Goal: Task Accomplishment & Management: Use online tool/utility

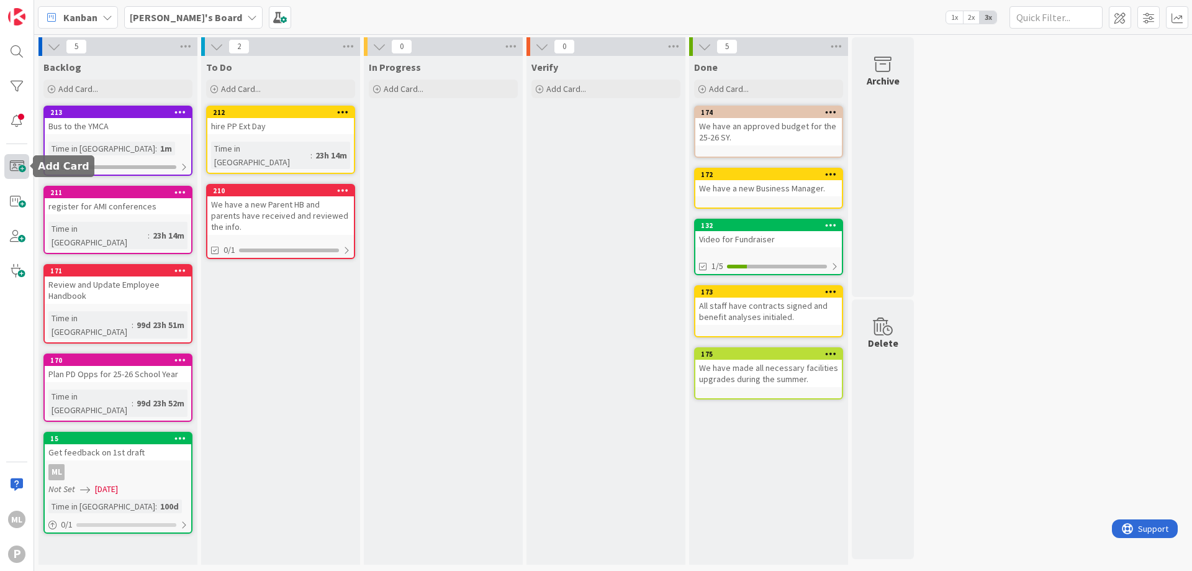
click at [15, 170] on span at bounding box center [16, 166] width 25 height 25
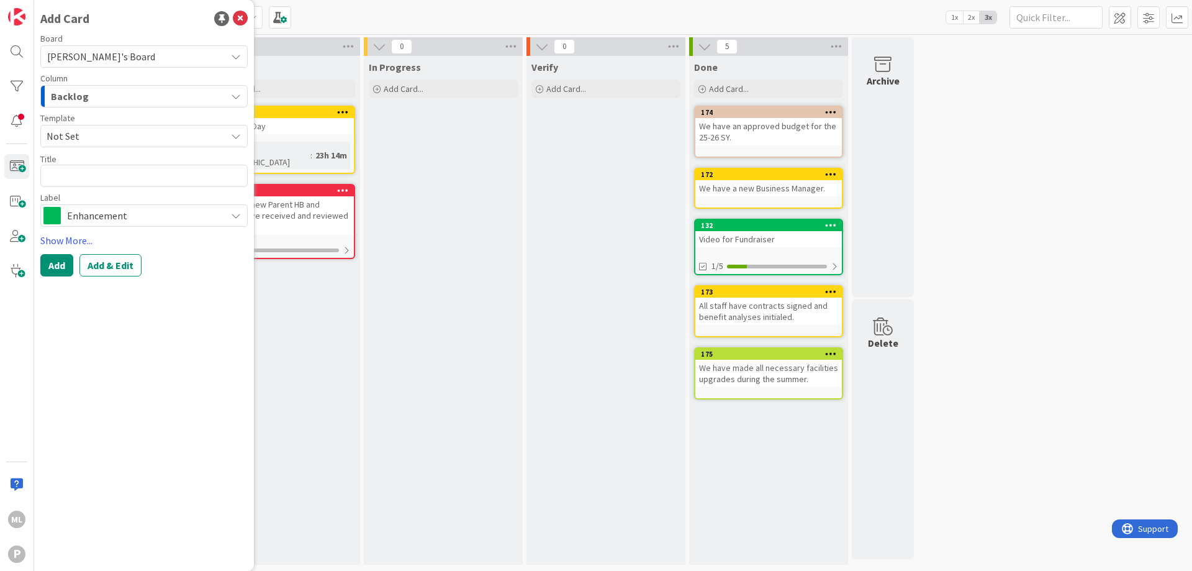
click at [141, 217] on span "Enhancement" at bounding box center [143, 215] width 153 height 17
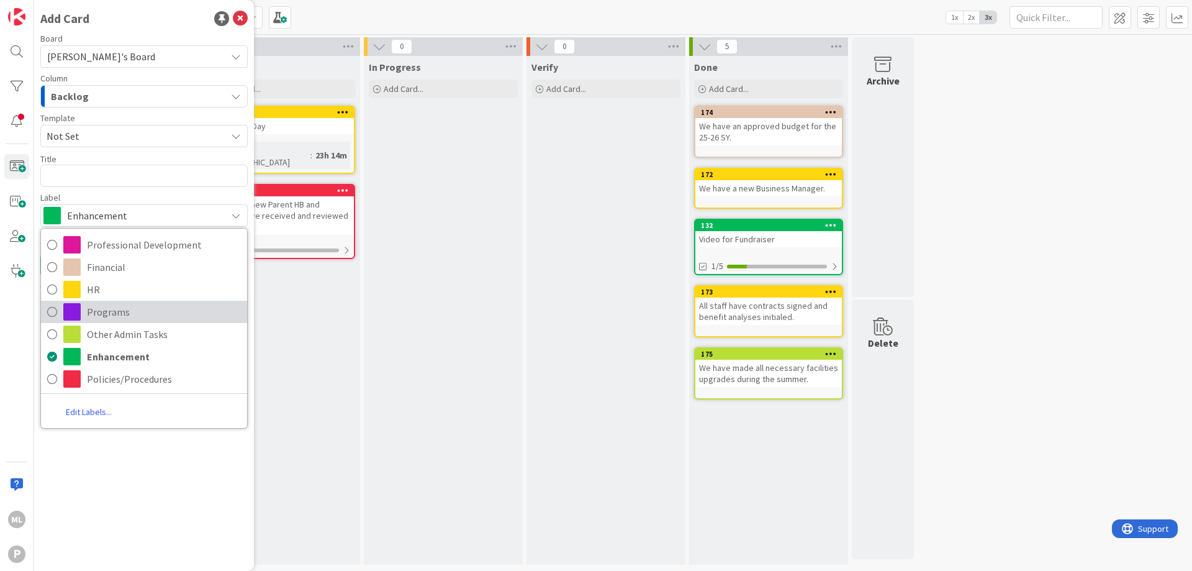
click at [116, 310] on span "Programs" at bounding box center [164, 311] width 154 height 19
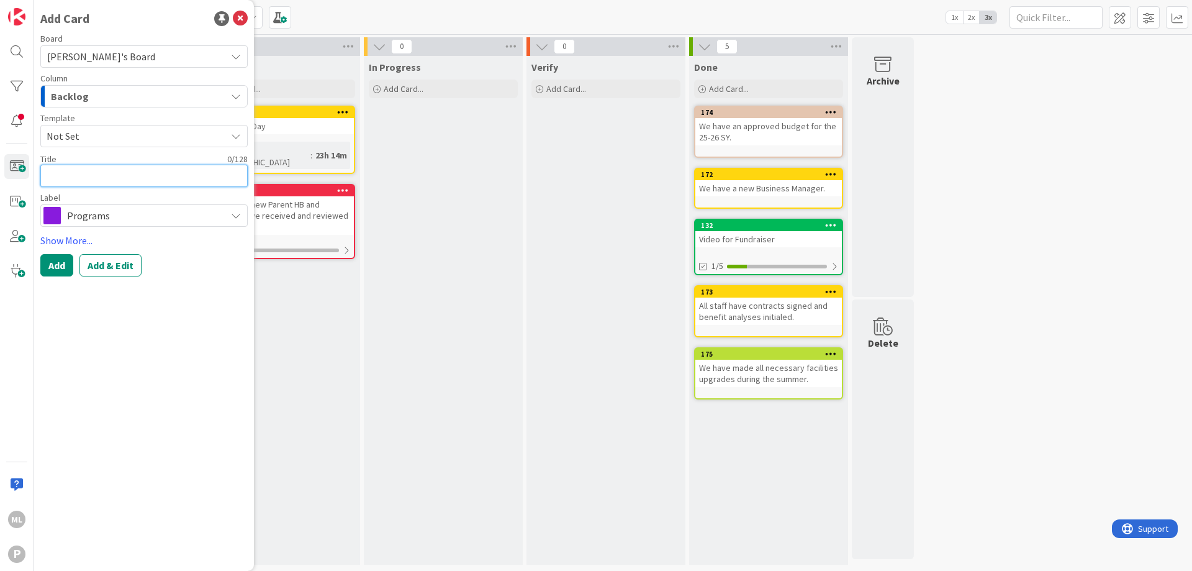
click at [111, 173] on textarea at bounding box center [143, 176] width 207 height 22
type textarea "x"
type textarea "w"
type textarea "x"
type textarea "we"
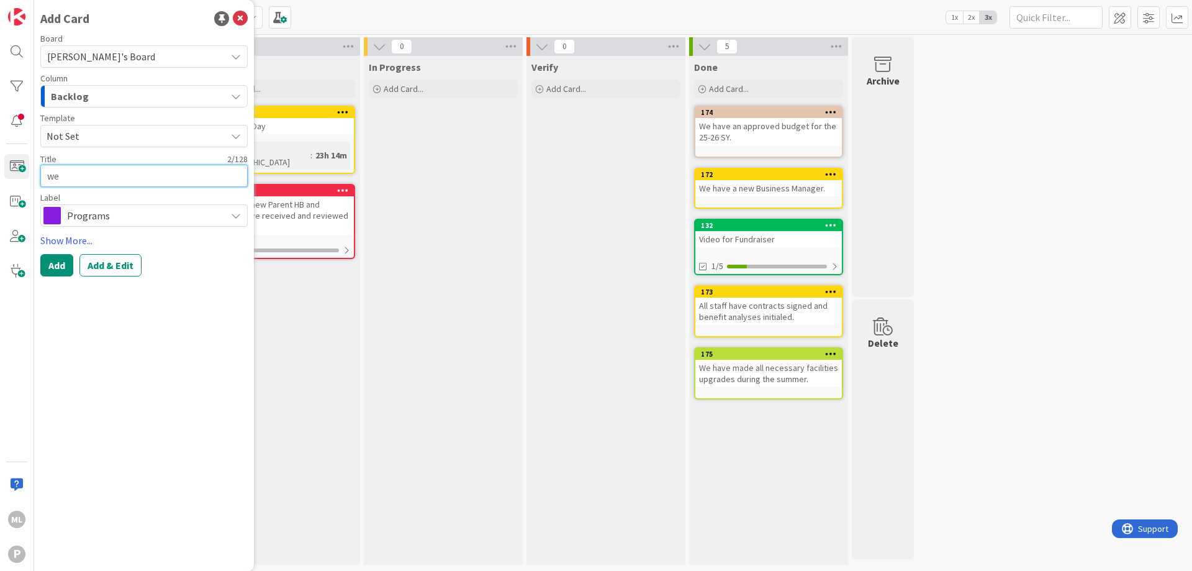
type textarea "x"
type textarea "we"
type textarea "x"
type textarea "we h"
type textarea "x"
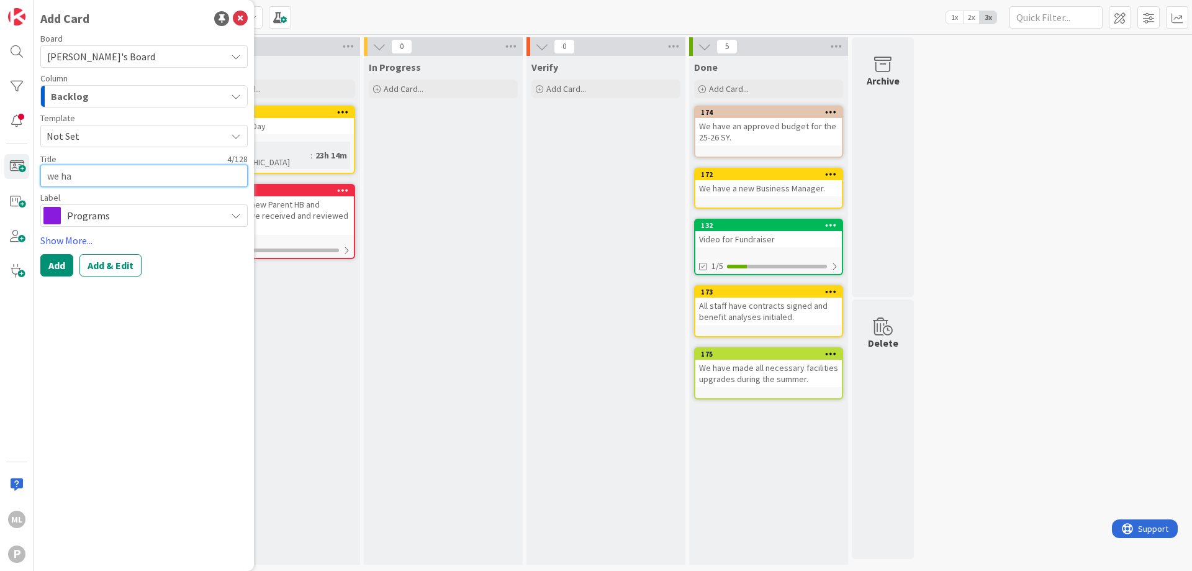
type textarea "we hav"
type textarea "x"
type textarea "we have"
type textarea "x"
type textarea "we have"
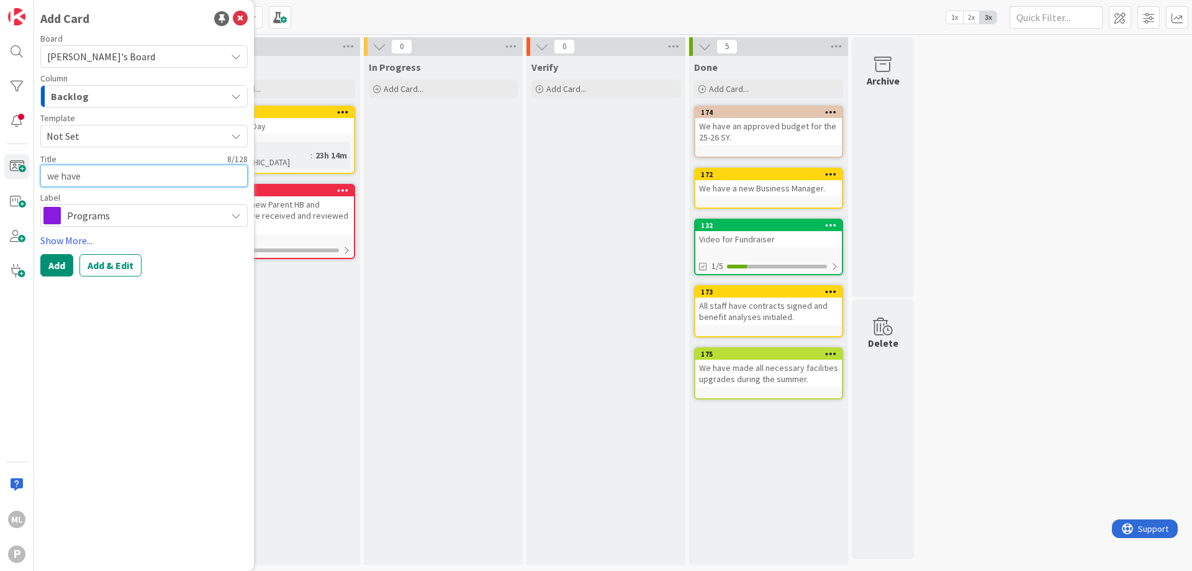
type textarea "x"
type textarea "we have"
type textarea "x"
type textarea "we hav"
type textarea "x"
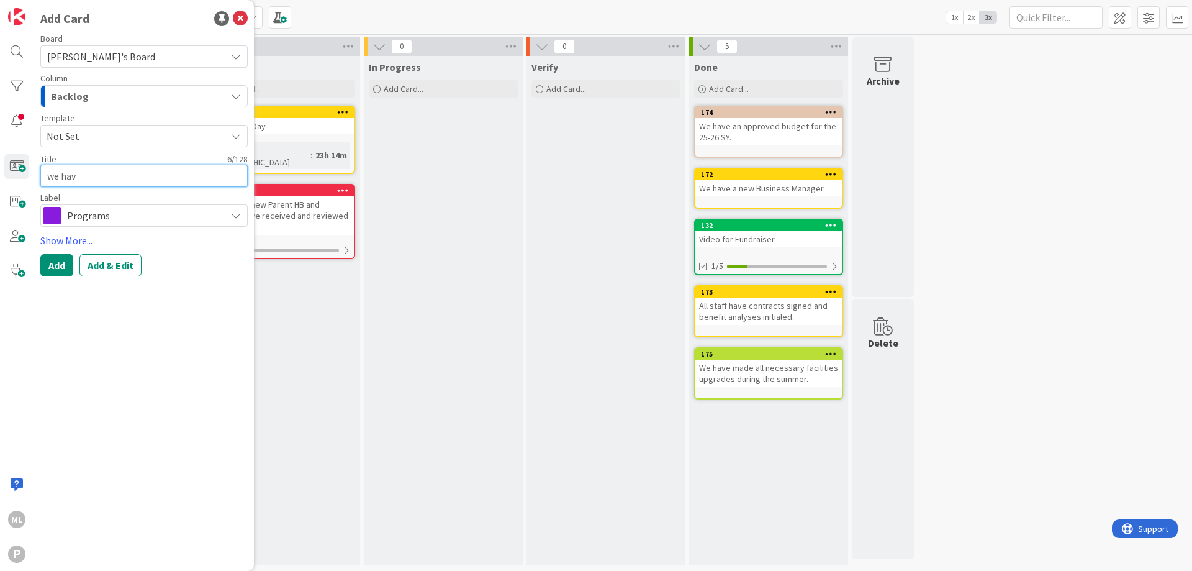
type textarea "we ha"
type textarea "x"
type textarea "we h"
type textarea "x"
type textarea "we"
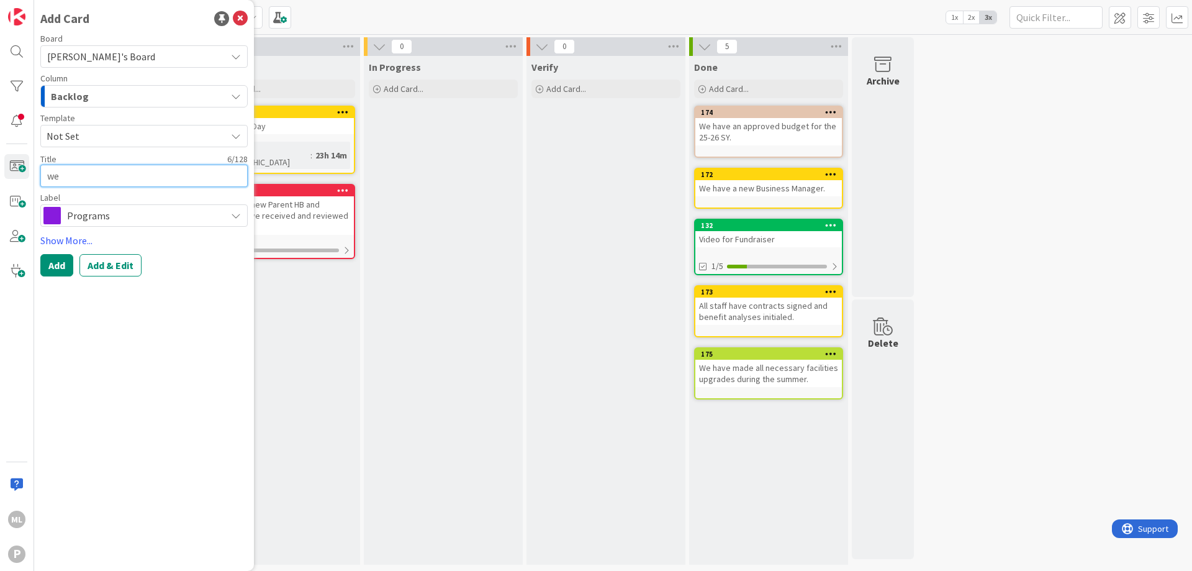
type textarea "x"
type textarea "we"
type textarea "x"
type textarea "w"
type textarea "x"
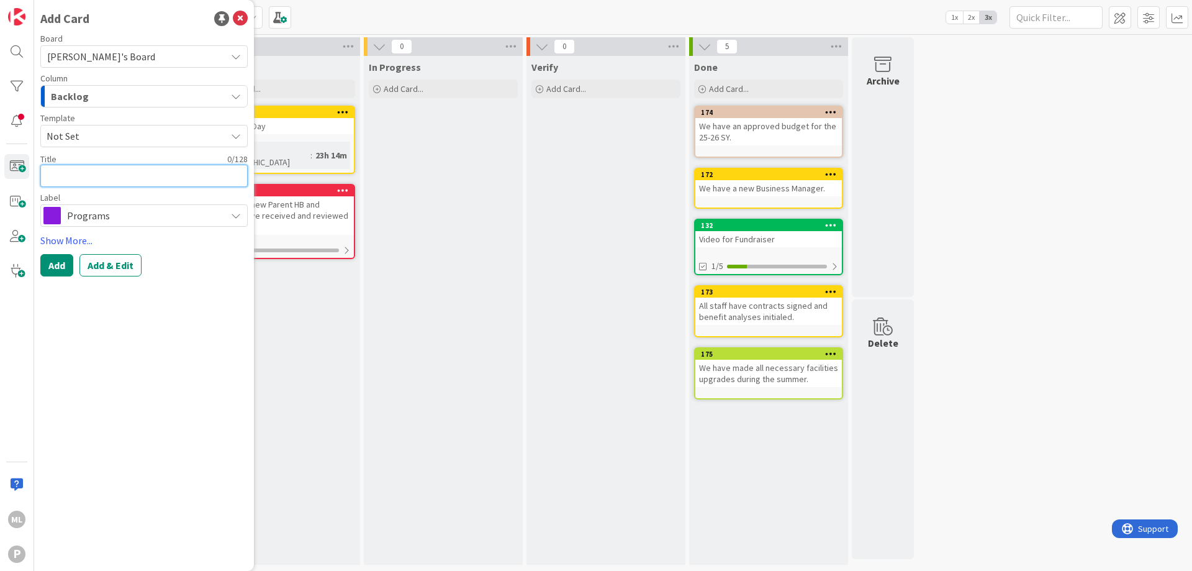
type textarea "W"
type textarea "x"
type textarea "We"
type textarea "x"
type textarea "We"
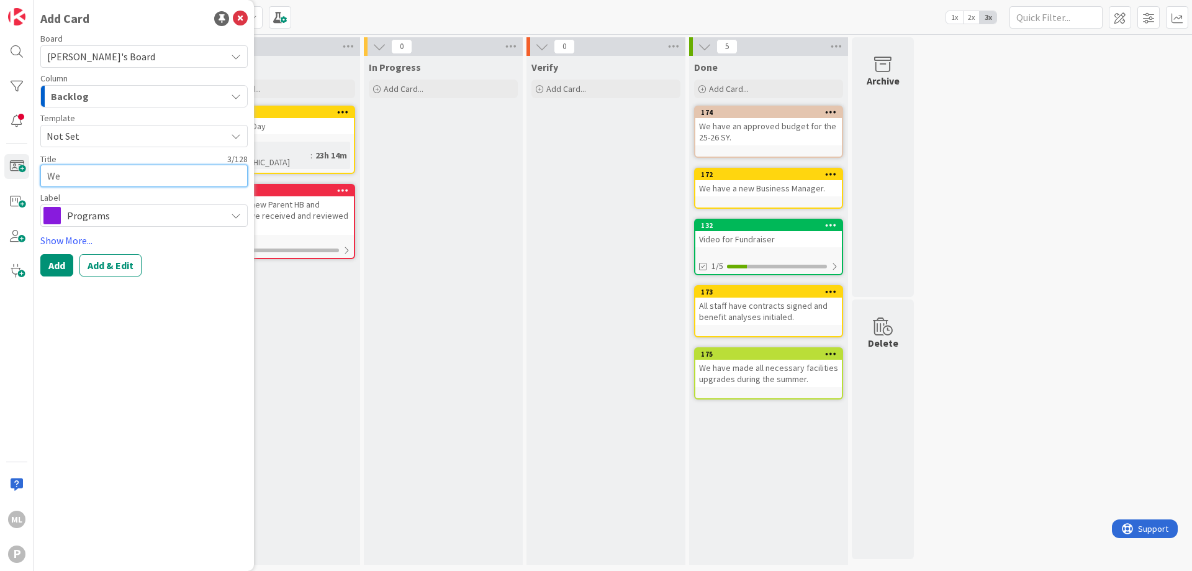
type textarea "x"
type textarea "We h"
type textarea "x"
type textarea "We ha"
type textarea "x"
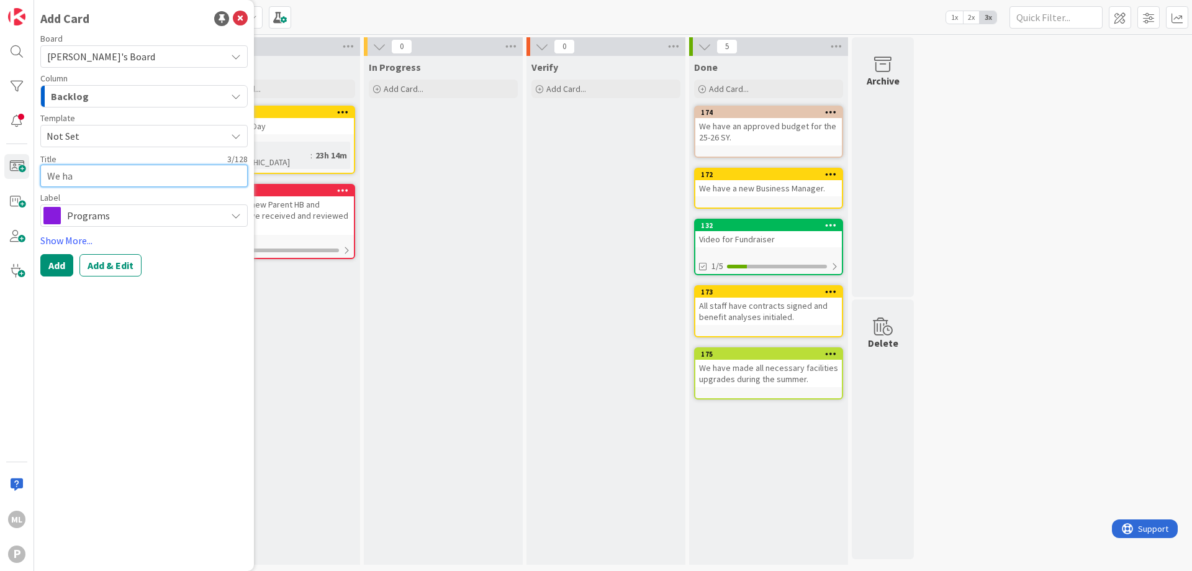
type textarea "We hav"
type textarea "x"
type textarea "We have"
type textarea "x"
type textarea "We have"
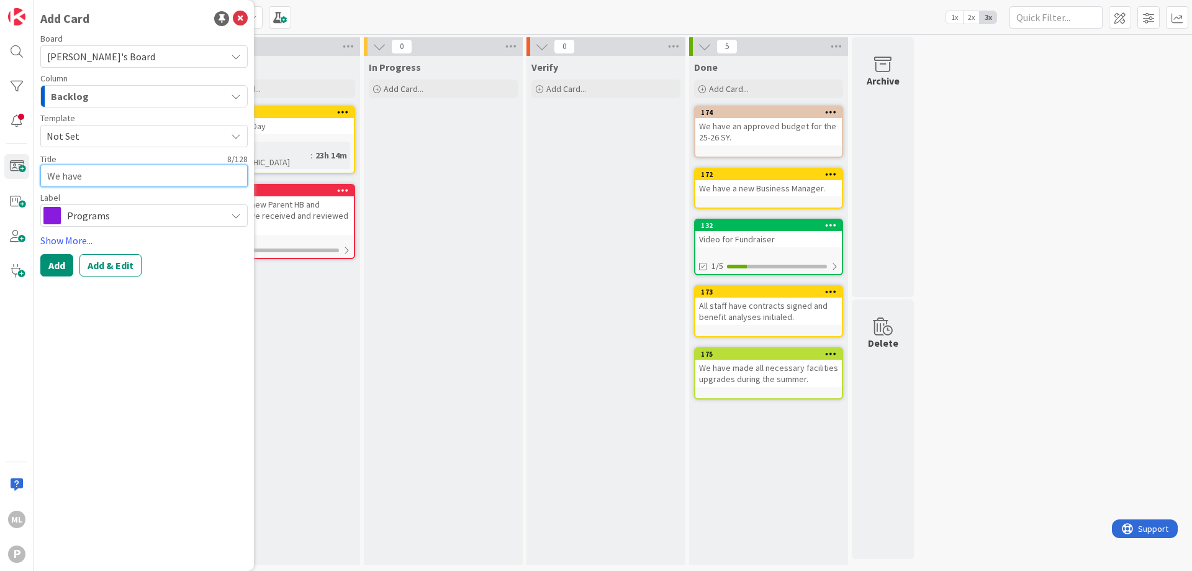
type textarea "x"
type textarea "We have S"
type textarea "x"
type textarea "We have SL"
type textarea "x"
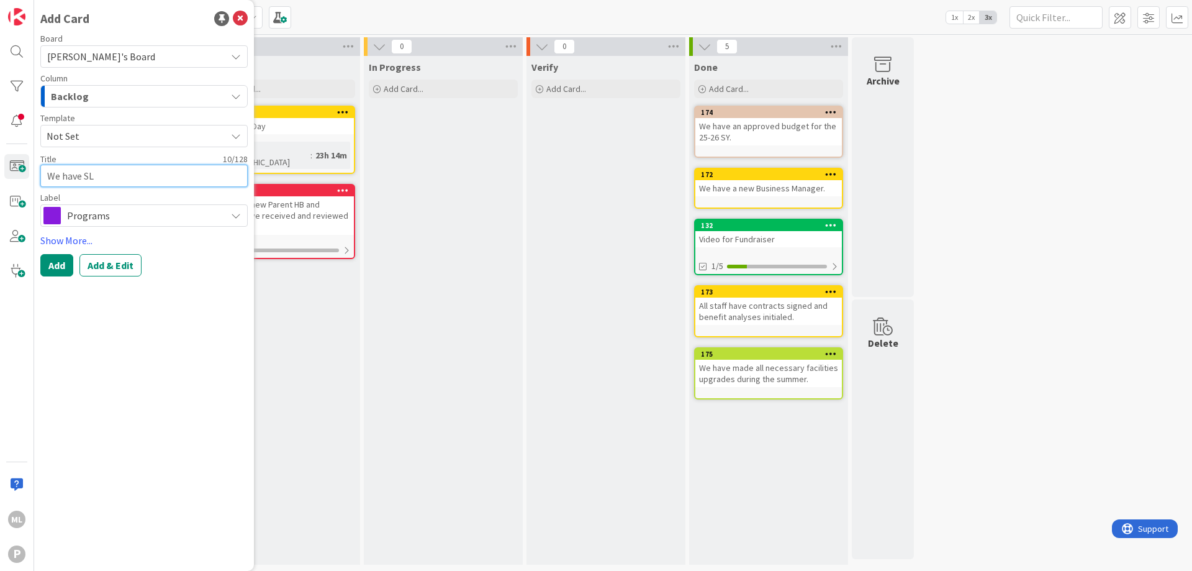
type textarea "We have SLP"
type textarea "x"
type textarea "We have SL"
type textarea "x"
type textarea "We have S"
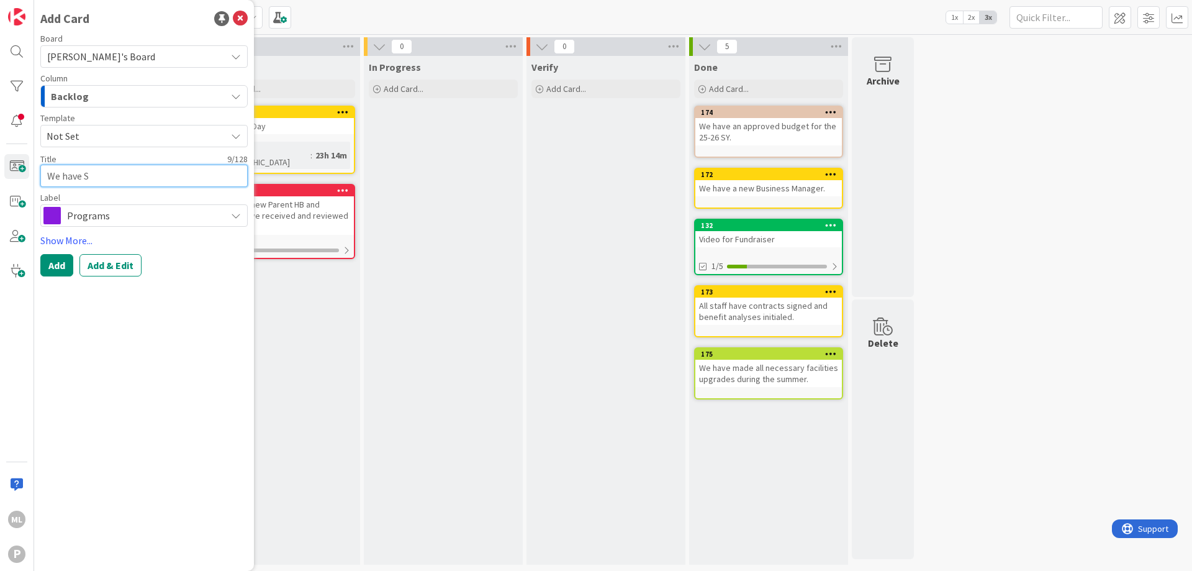
type textarea "x"
type textarea "We have"
type textarea "x"
type textarea "We have a"
type textarea "x"
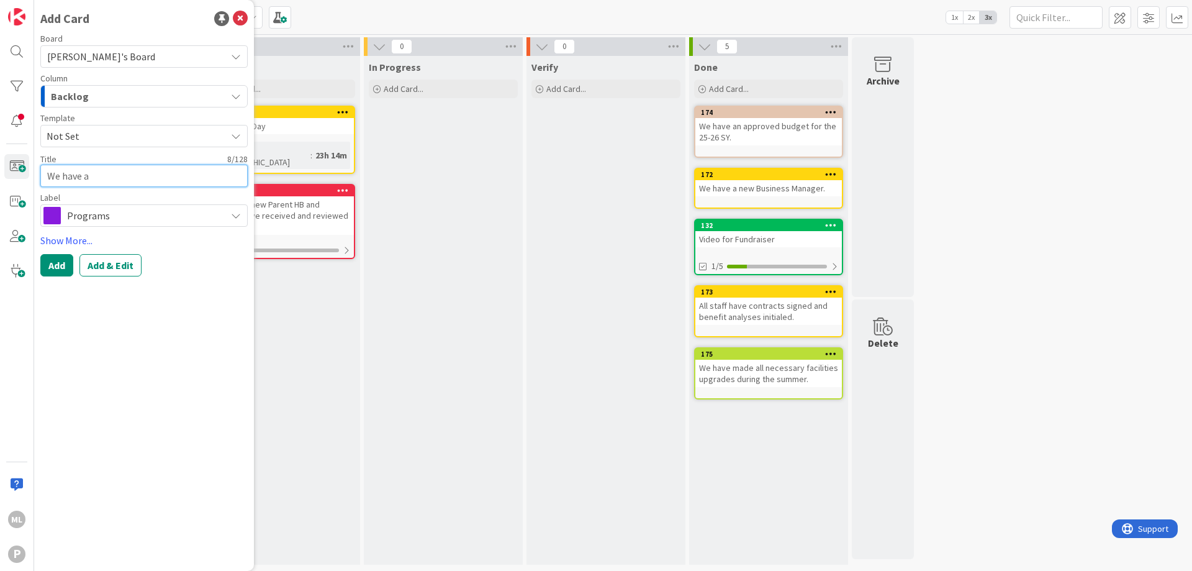
type textarea "We have an"
type textarea "x"
type textarea "We have an"
type textarea "x"
type textarea "We have an S"
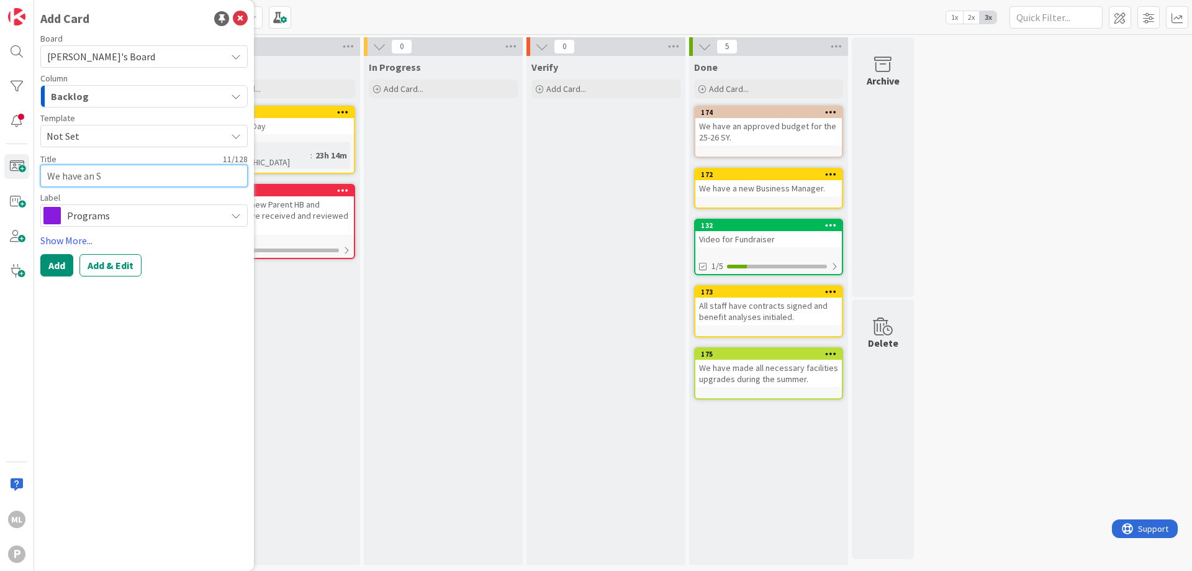
type textarea "x"
type textarea "We have an SL"
type textarea "x"
type textarea "We have an SLP"
type textarea "x"
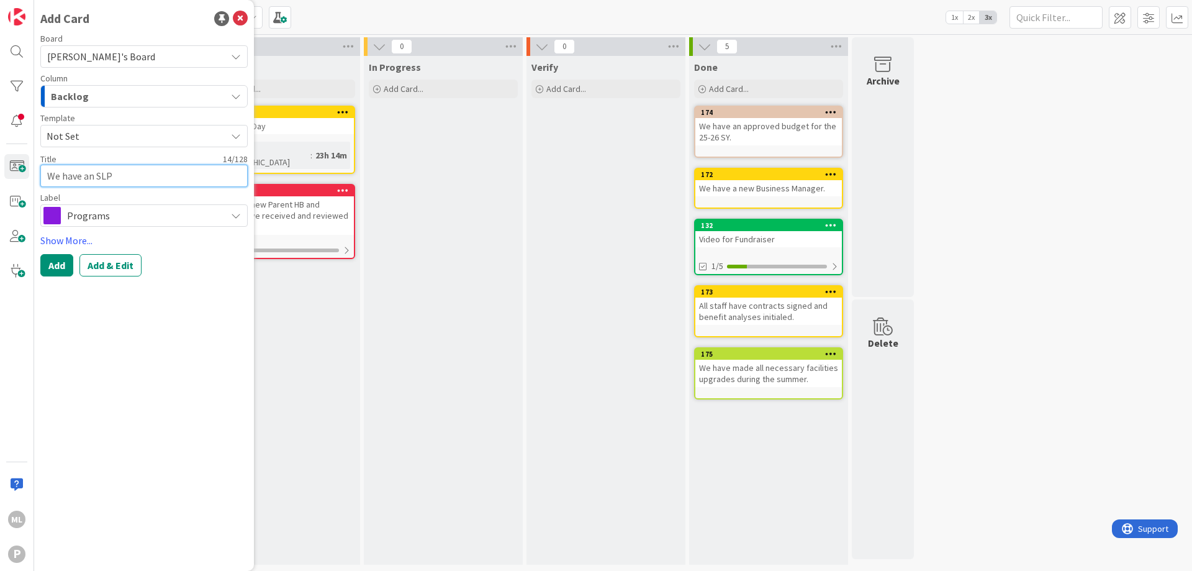
type textarea "We have an SLP"
type textarea "x"
type textarea "We have an SLP s"
type textarea "x"
type textarea "We have an SLP se"
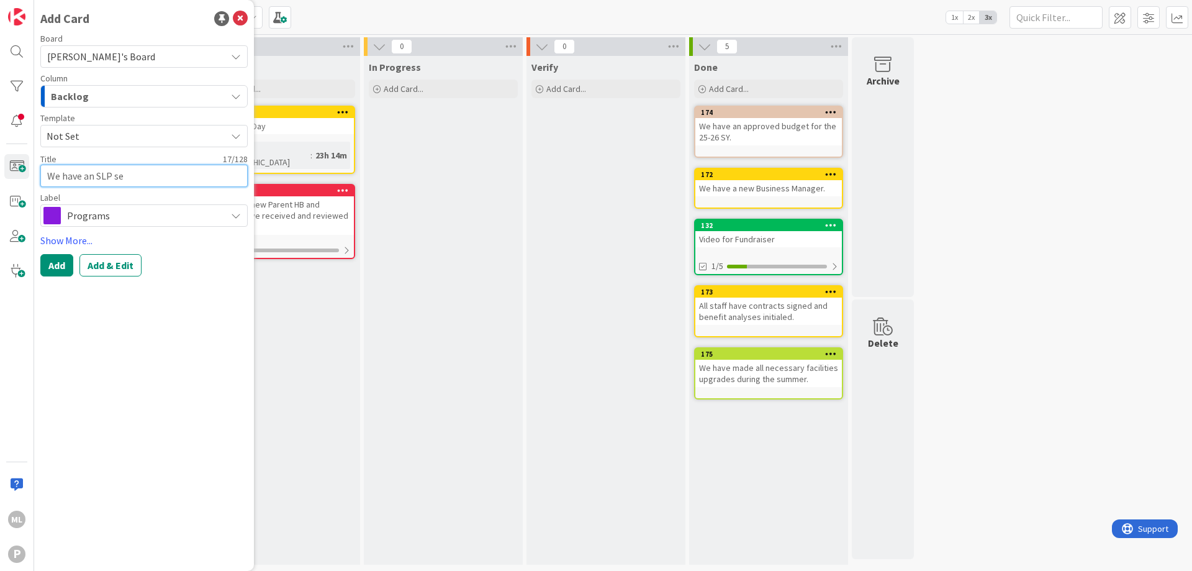
type textarea "x"
type textarea "We have an SLP ser"
type textarea "x"
type textarea "We have an SLP serv"
type textarea "x"
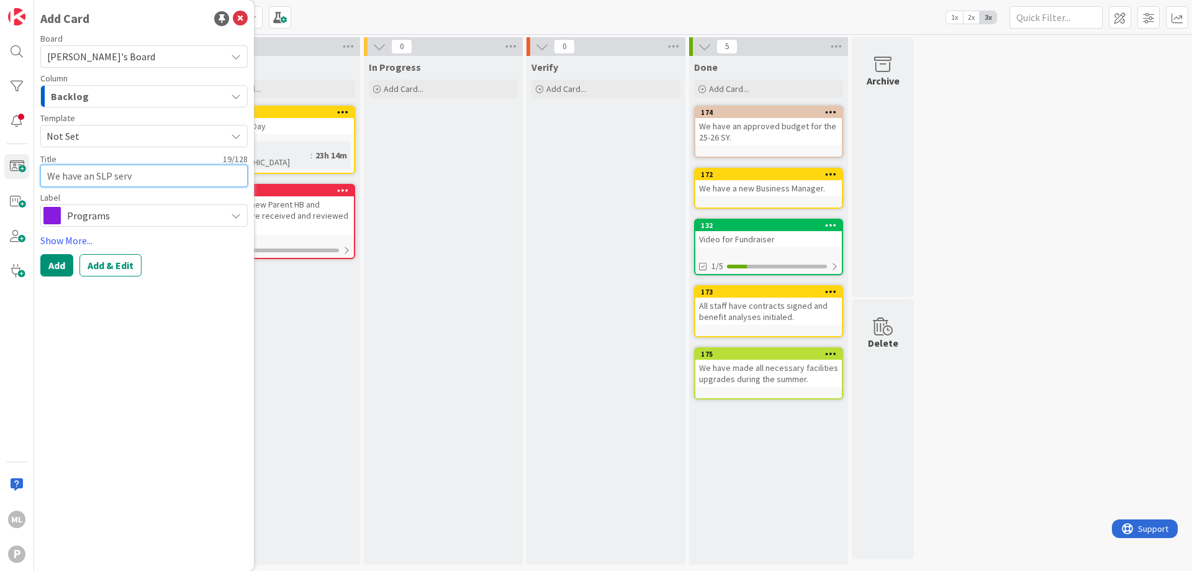
type textarea "We have an SLP servi"
type textarea "x"
type textarea "We have an SLP servic"
type textarea "x"
type textarea "We have an SLP service"
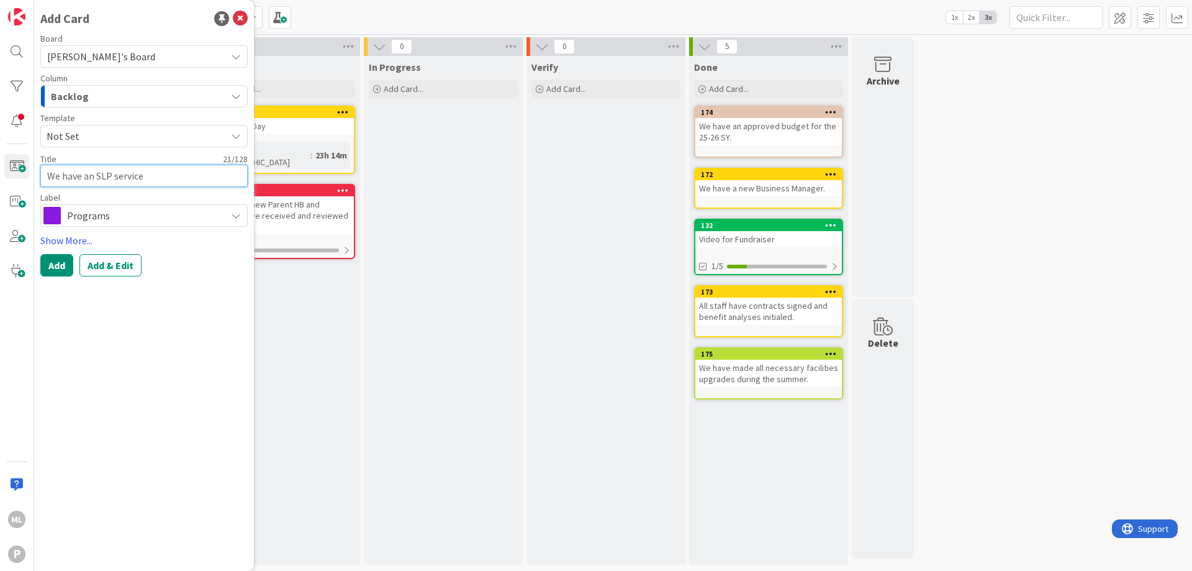
type textarea "x"
type textarea "We have an SLP service"
type textarea "x"
type textarea "We have an SLP service p"
type textarea "x"
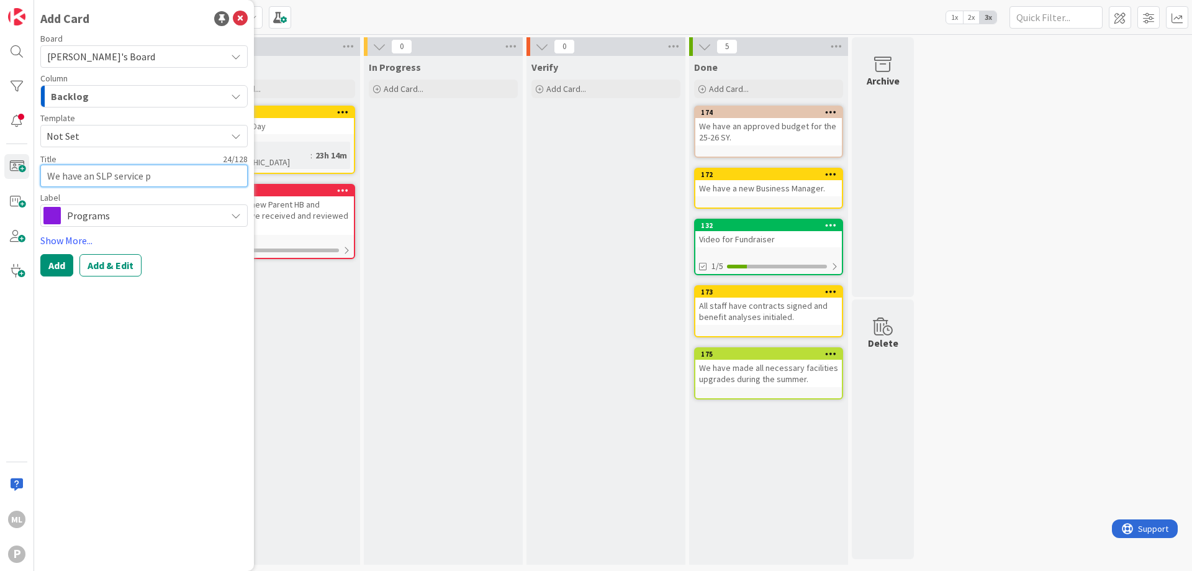
type textarea "We have an SLP service pl"
type textarea "x"
type textarea "We have an SLP service pla"
type textarea "x"
type textarea "We have an SLP service plan"
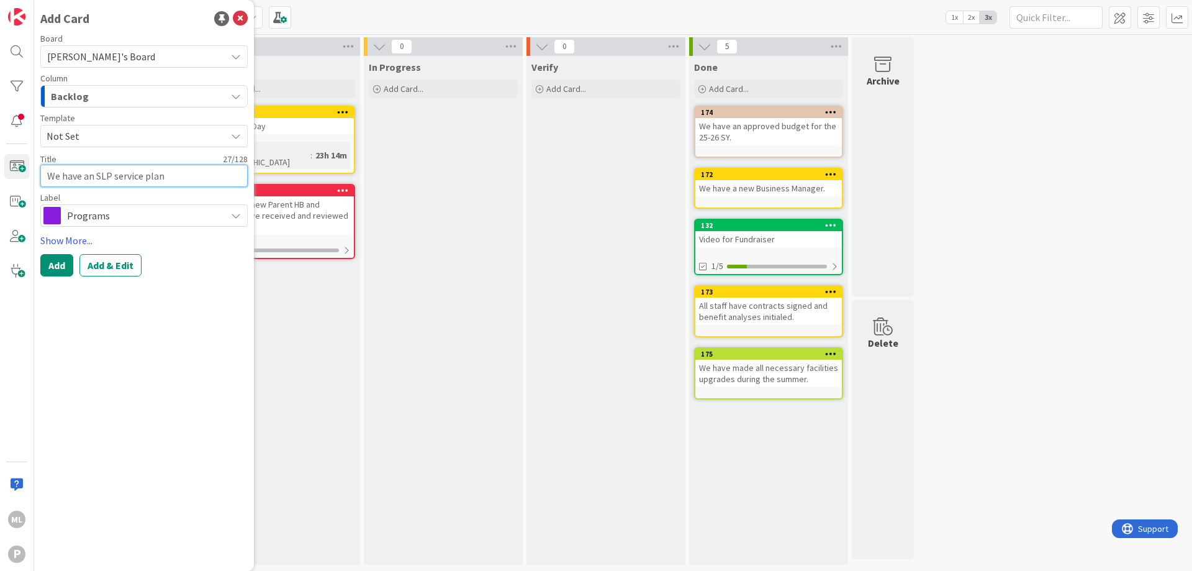
type textarea "x"
type textarea "We have an SLP service plan."
type textarea "x"
type textarea "We have an SLP service plan."
click at [53, 276] on button "Add" at bounding box center [56, 265] width 33 height 22
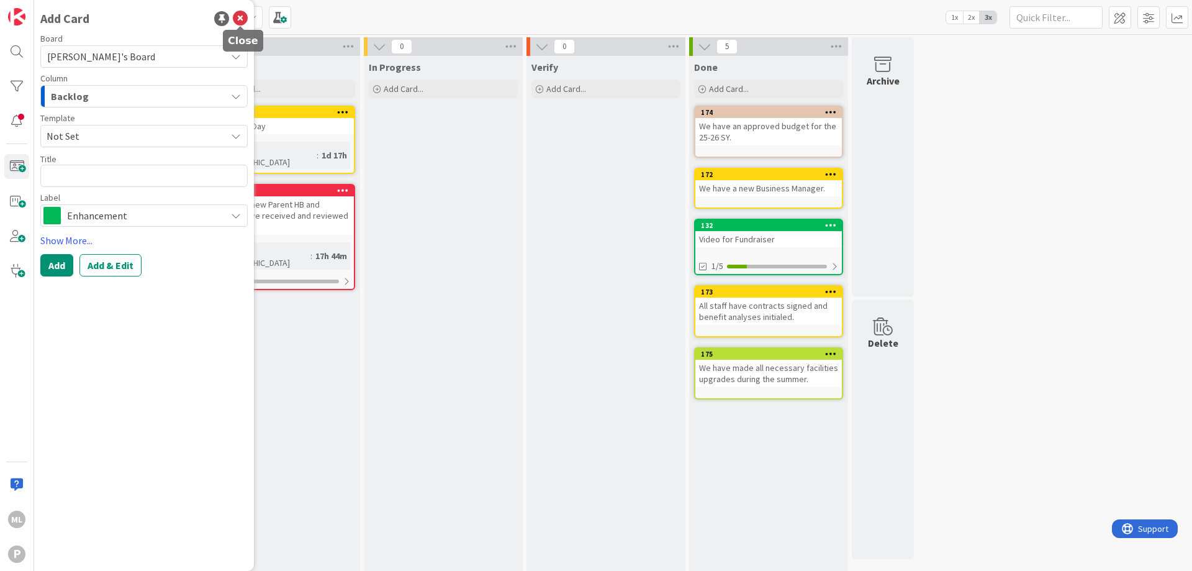
click at [238, 18] on icon at bounding box center [240, 18] width 15 height 15
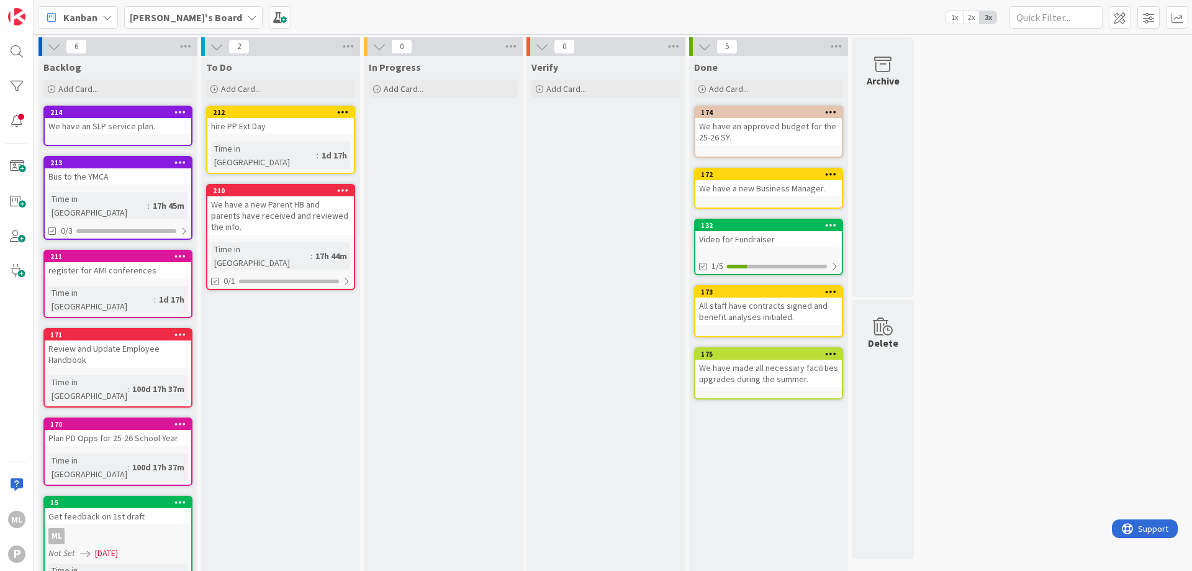
click at [109, 122] on div "We have an SLP service plan." at bounding box center [118, 126] width 147 height 16
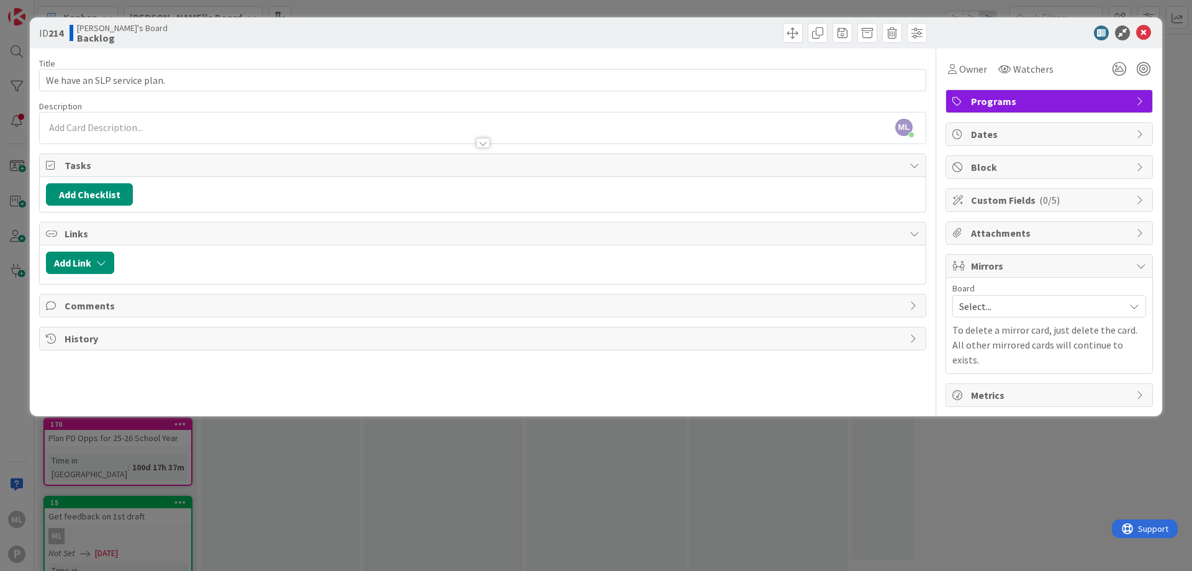
click at [73, 161] on span "Tasks" at bounding box center [484, 165] width 839 height 15
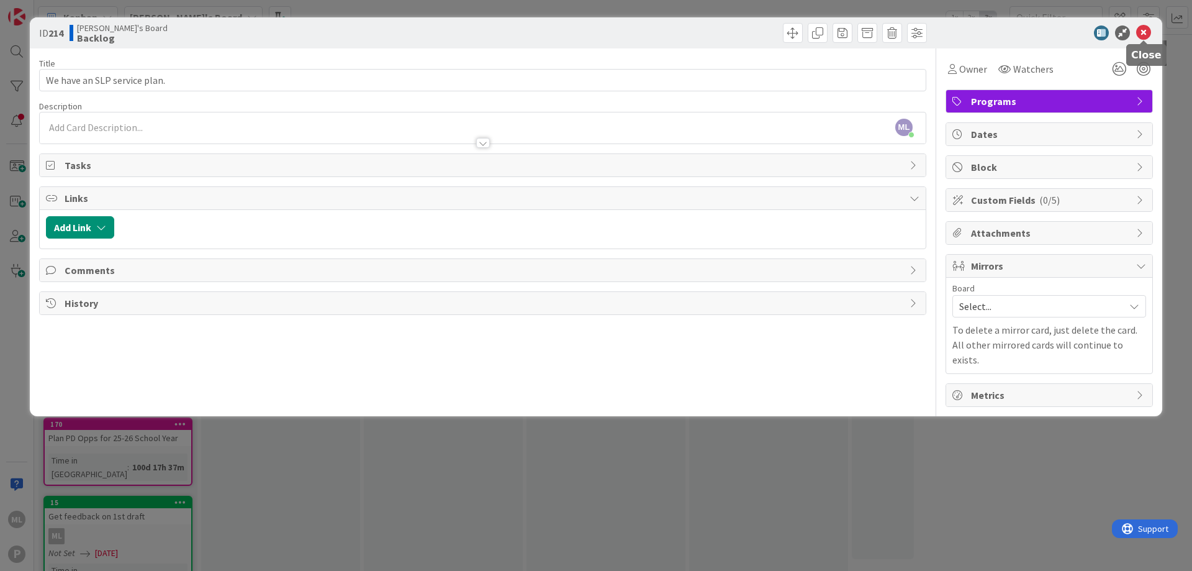
click at [1144, 36] on icon at bounding box center [1143, 32] width 15 height 15
